Goal: Use online tool/utility: Utilize a website feature to perform a specific function

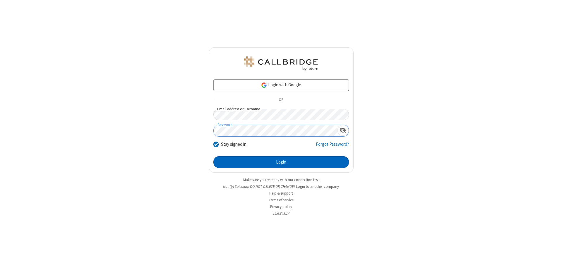
click at [281, 162] on button "Login" at bounding box center [280, 162] width 135 height 12
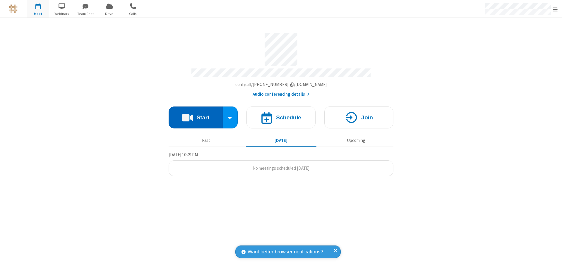
click at [195, 115] on button "Start" at bounding box center [195, 117] width 54 height 22
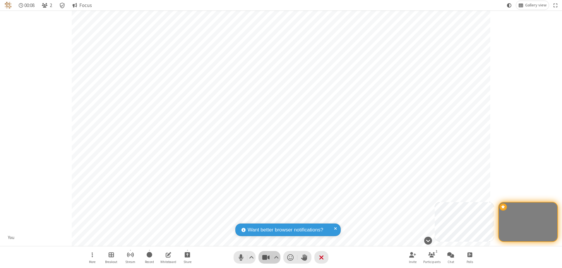
click at [266, 257] on span "Stop video (⌘+Shift+V)" at bounding box center [265, 257] width 9 height 8
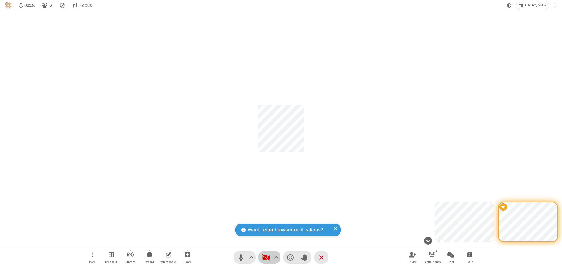
click at [266, 257] on span "Start video (⌘+Shift+V)" at bounding box center [265, 257] width 9 height 8
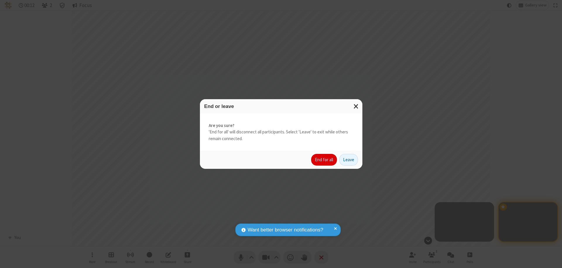
click at [324, 160] on button "End for all" at bounding box center [324, 160] width 26 height 12
